Goal: Transaction & Acquisition: Purchase product/service

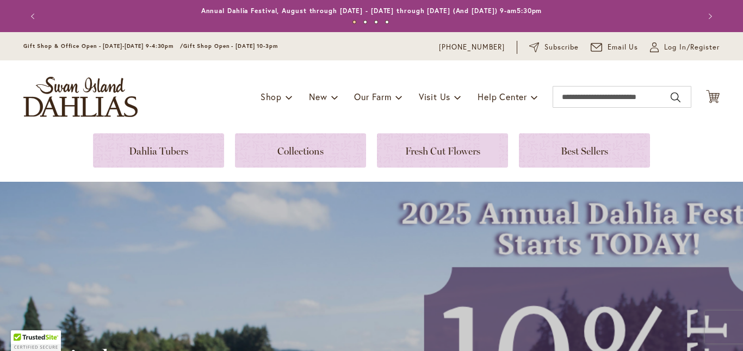
click at [178, 129] on div "Toggle Nav Shop Dahlia Tubers Collections Fresh Cut Dahlias Gardening Supplies …" at bounding box center [372, 96] width 718 height 73
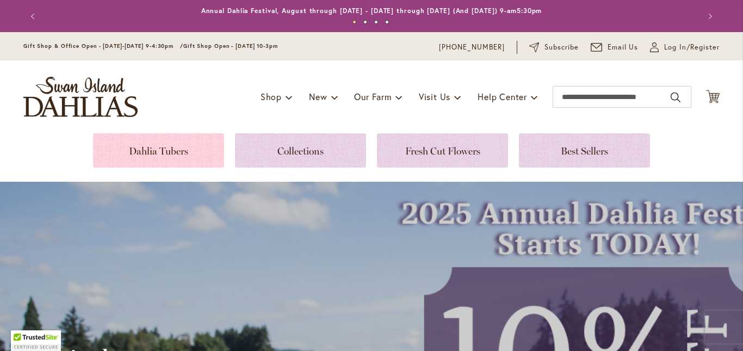
click at [177, 144] on link at bounding box center [158, 150] width 131 height 34
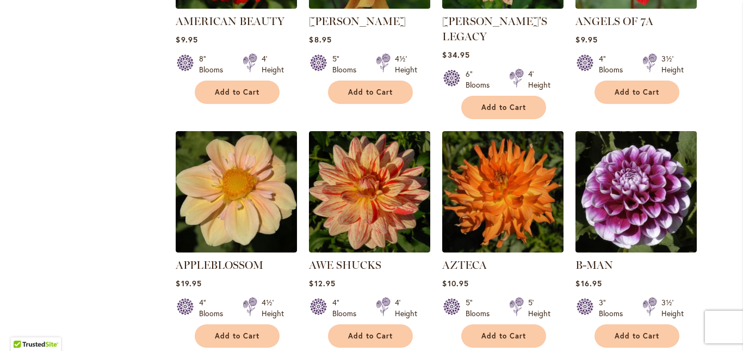
scroll to position [924, 0]
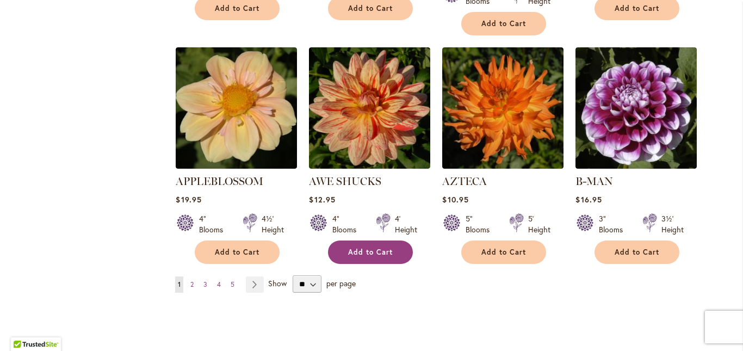
click at [366, 247] on span "Add to Cart" at bounding box center [370, 251] width 45 height 9
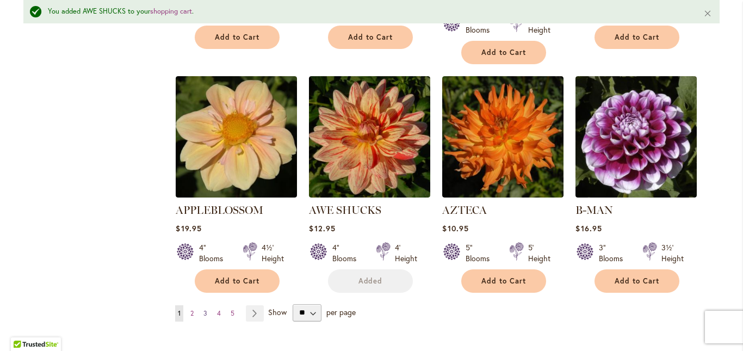
scroll to position [953, 0]
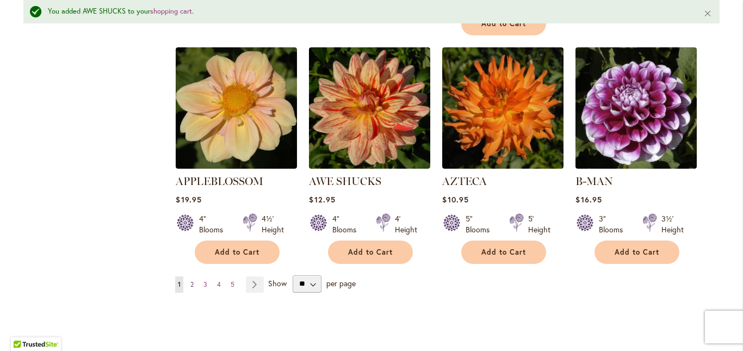
click at [191, 276] on link "Page 2" at bounding box center [192, 284] width 9 height 16
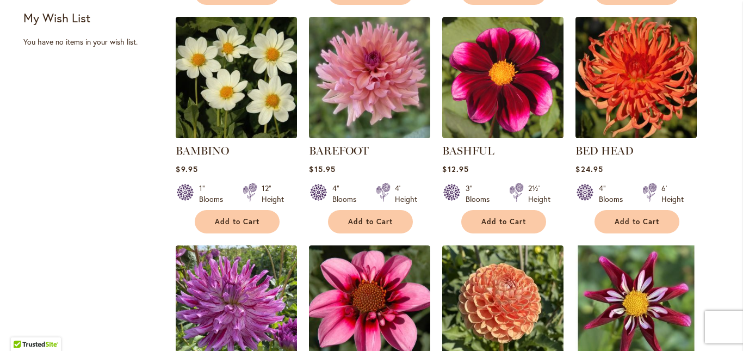
scroll to position [489, 0]
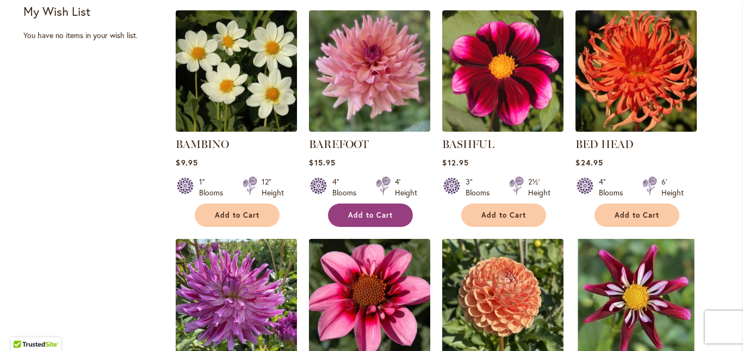
click at [370, 210] on button "Add to Cart" at bounding box center [370, 214] width 85 height 23
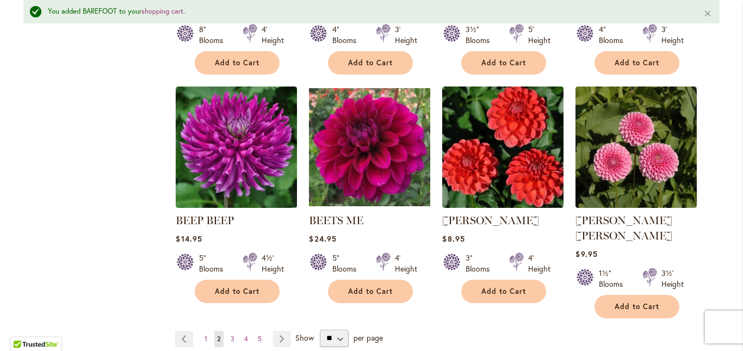
scroll to position [953, 0]
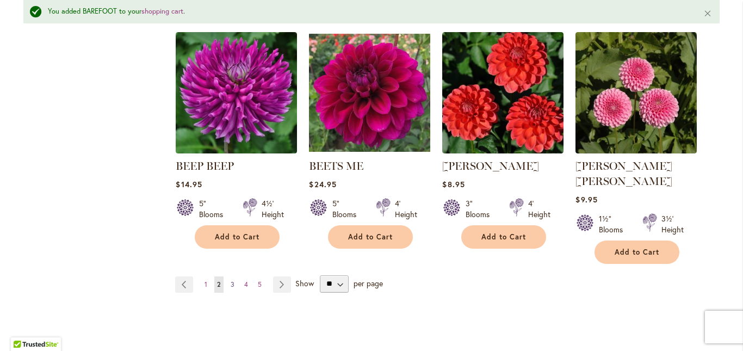
click at [231, 280] on span "3" at bounding box center [233, 284] width 4 height 8
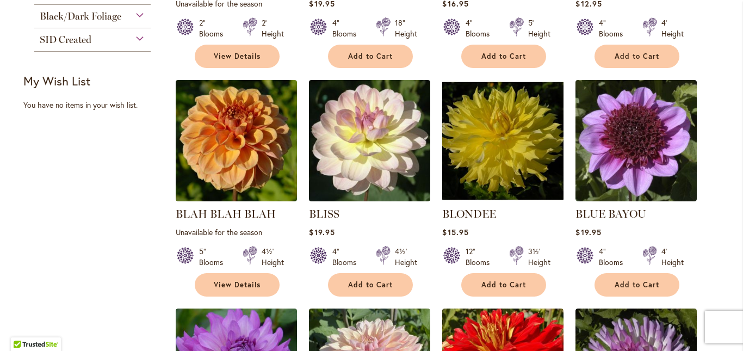
scroll to position [435, 0]
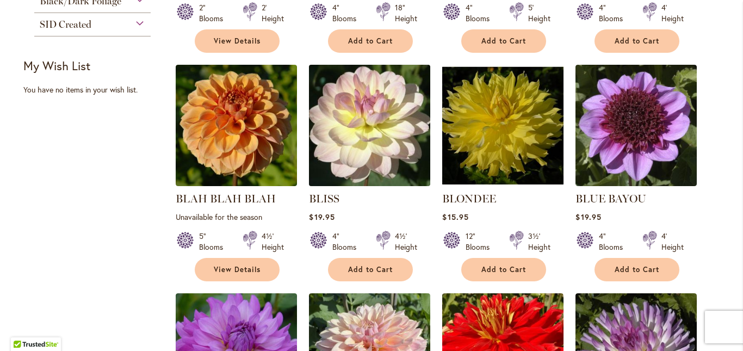
click at [352, 159] on img at bounding box center [369, 125] width 127 height 127
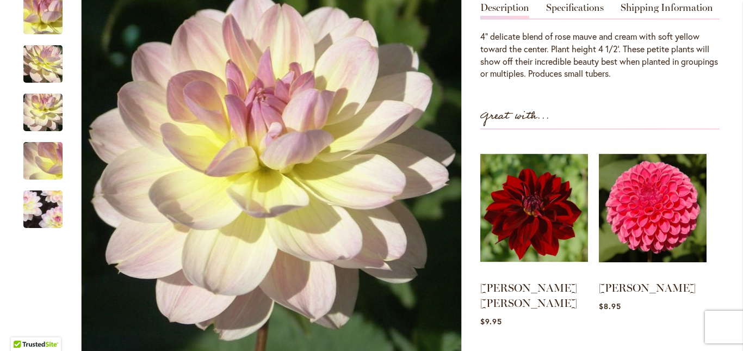
scroll to position [272, 0]
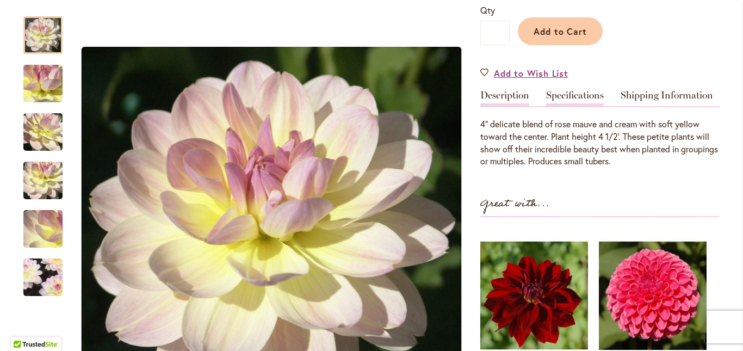
click at [576, 96] on link "Specifications" at bounding box center [575, 98] width 58 height 16
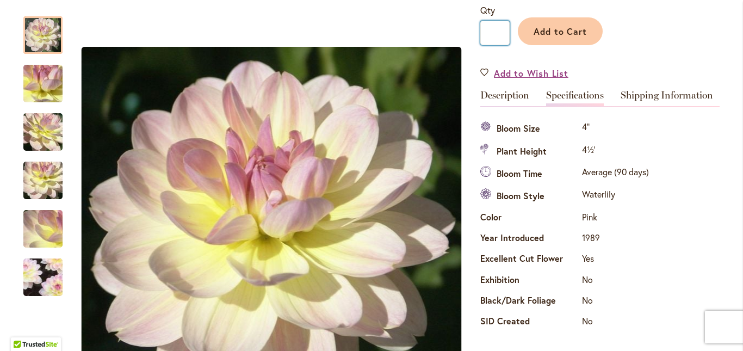
click at [493, 33] on input "*" at bounding box center [494, 33] width 29 height 24
type input "*"
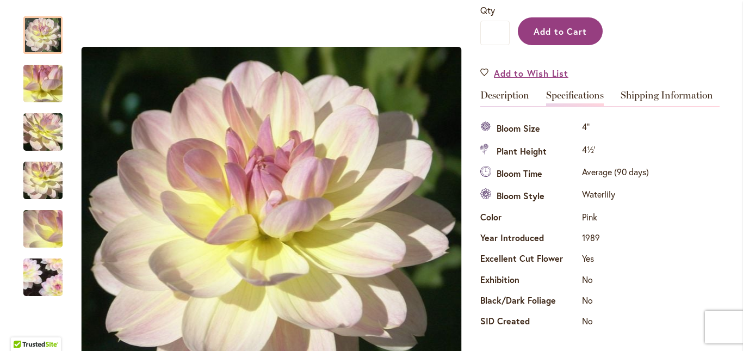
click at [551, 28] on span "Add to Cart" at bounding box center [560, 31] width 54 height 11
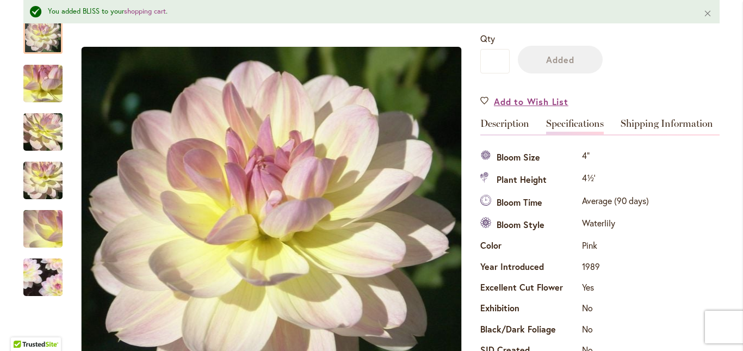
scroll to position [301, 0]
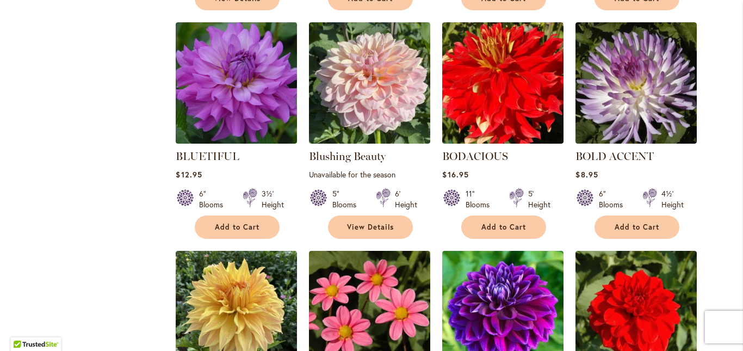
scroll to position [707, 0]
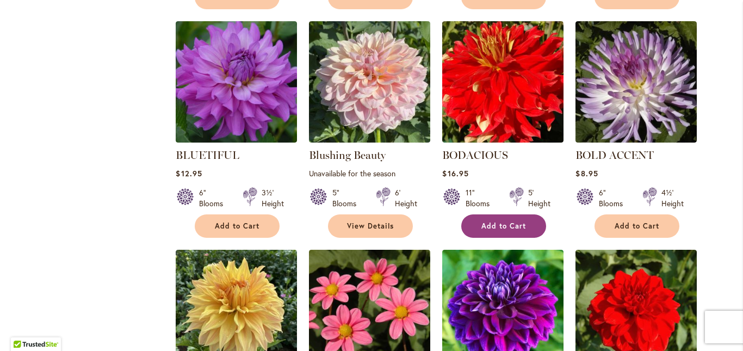
click at [508, 222] on span "Add to Cart" at bounding box center [503, 225] width 45 height 9
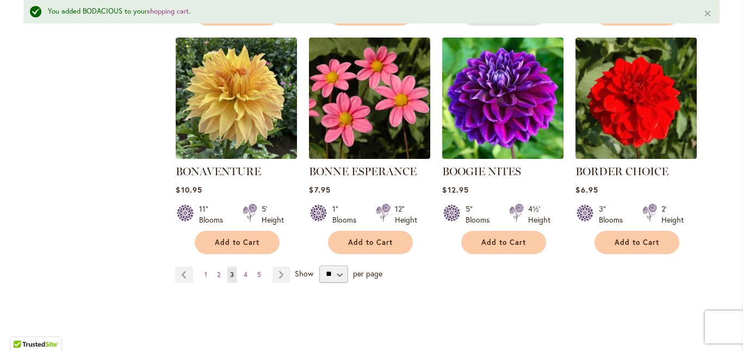
scroll to position [953, 0]
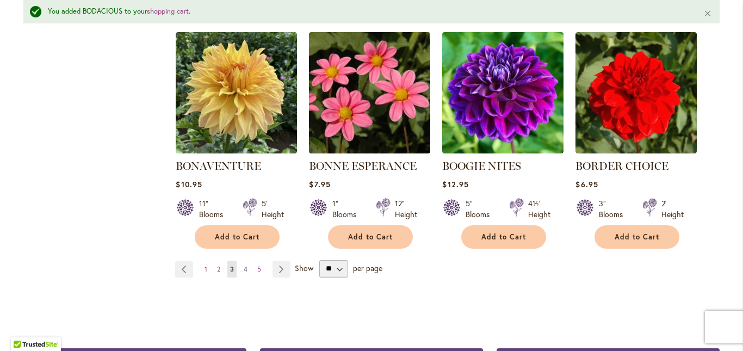
click at [244, 270] on span "4" at bounding box center [246, 269] width 4 height 8
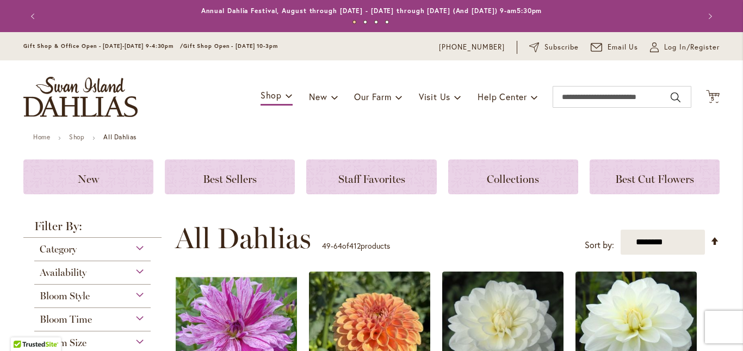
scroll to position [163, 0]
